Goal: Check status: Check status

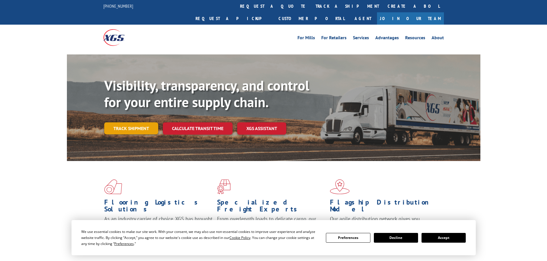
click at [134, 123] on link "Track shipment" at bounding box center [131, 129] width 54 height 12
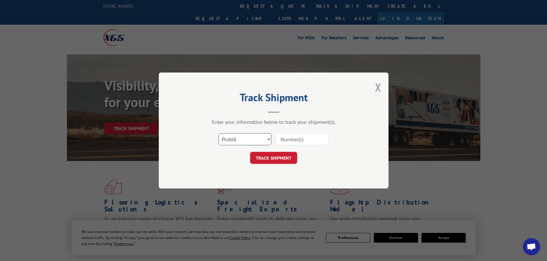
click at [249, 139] on select "Select category... Probill BOL PO" at bounding box center [244, 139] width 53 height 12
select select "bol"
click at [218, 133] on select "Select category... Probill BOL PO" at bounding box center [244, 139] width 53 height 12
click at [290, 141] on input at bounding box center [302, 139] width 53 height 12
paste input "5575363"
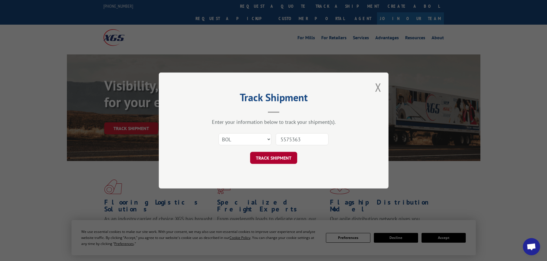
type input "5575363"
click at [277, 160] on button "TRACK SHIPMENT" at bounding box center [273, 158] width 47 height 12
